Goal: Navigation & Orientation: Understand site structure

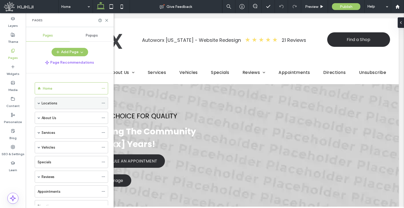
click at [39, 102] on span at bounding box center [39, 103] width 3 height 3
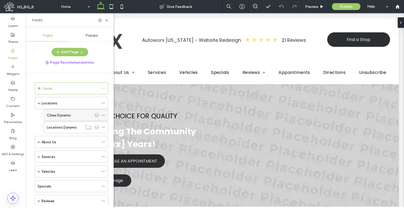
click at [60, 113] on label "Cities Dynamic" at bounding box center [59, 115] width 24 height 9
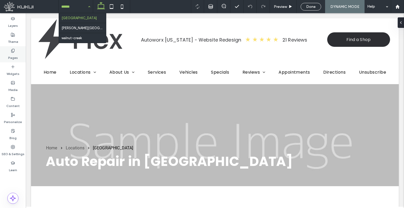
click at [14, 51] on use at bounding box center [12, 50] width 3 height 3
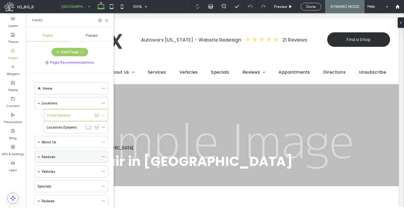
click at [39, 156] on span at bounding box center [39, 156] width 3 height 3
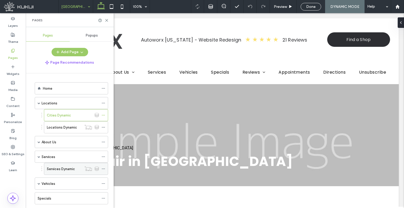
click at [60, 165] on label "Services Dynamic" at bounding box center [61, 168] width 28 height 9
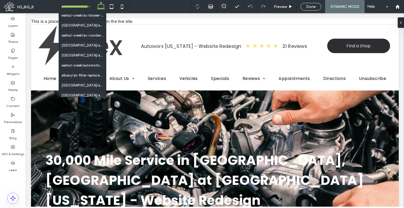
scroll to position [79, 0]
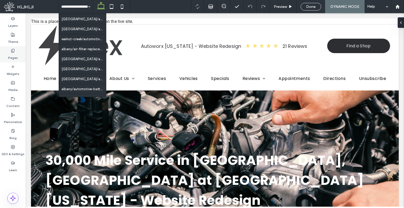
click at [13, 54] on label "Pages" at bounding box center [13, 56] width 10 height 7
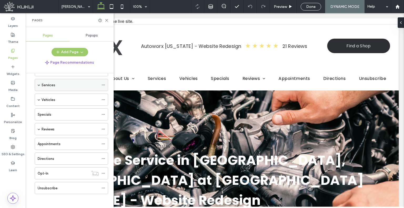
scroll to position [48, 0]
click at [39, 98] on span at bounding box center [39, 99] width 3 height 3
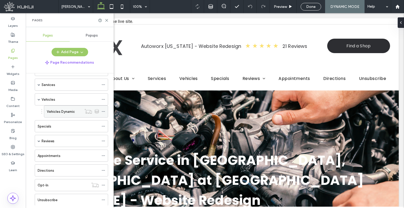
click at [67, 111] on label "Vehicles Dynamic" at bounding box center [61, 111] width 28 height 9
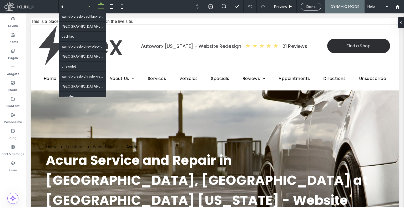
scroll to position [18, 0]
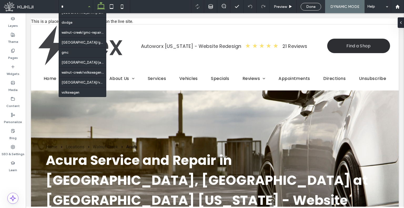
type input "**"
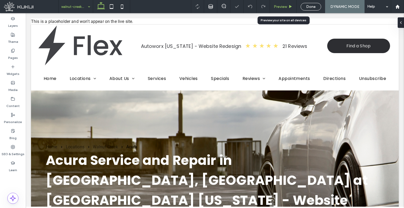
click at [280, 6] on span "Preview" at bounding box center [280, 6] width 13 height 4
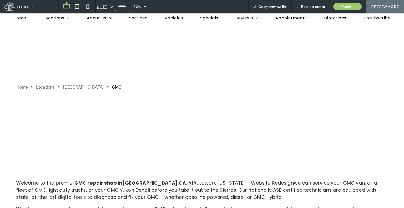
scroll to position [53, 0]
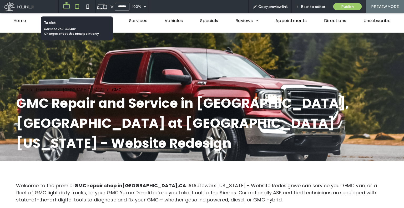
click at [76, 6] on icon at bounding box center [77, 6] width 11 height 11
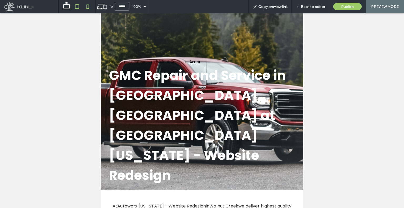
click at [87, 5] on use at bounding box center [87, 6] width 2 height 4
type input "*****"
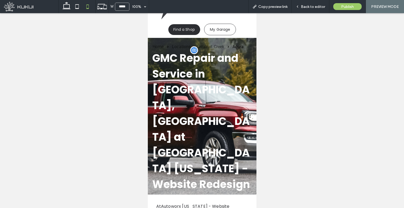
scroll to position [26, 0]
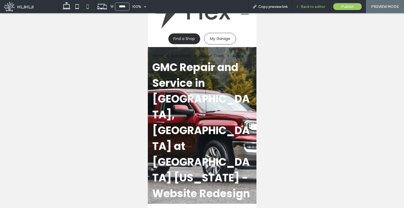
click at [310, 7] on span "Back to editor" at bounding box center [313, 6] width 24 height 4
